Goal: Transaction & Acquisition: Purchase product/service

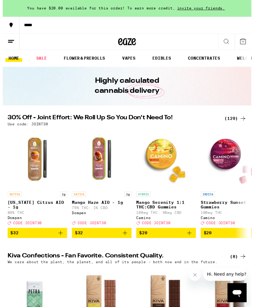
scroll to position [7, 0]
